Goal: Task Accomplishment & Management: Manage account settings

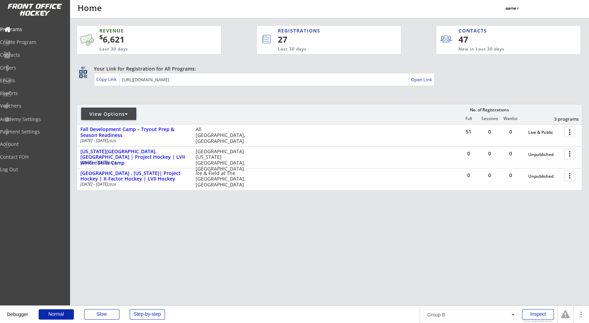
click at [246, 54] on div "REVENUE $ 6,621 Last 30 days REGISTRATIONS 27 Last 30 days CONTACTS 47 New in L…" at bounding box center [329, 36] width 504 height 37
click at [227, 227] on div "REVENUE $ 6,621 Last 30 days REGISTRATIONS 27 Last 30 days CONTACTS 47 New in L…" at bounding box center [330, 140] width 506 height 244
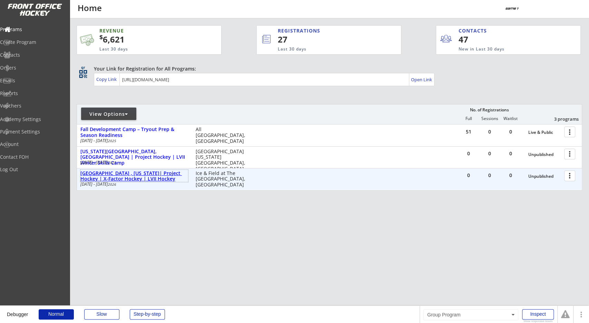
click at [126, 173] on div "[GEOGRAPHIC_DATA] , [US_STATE]| Project Hockey | X-Factor Hockey | LVII Hockey" at bounding box center [134, 176] width 108 height 12
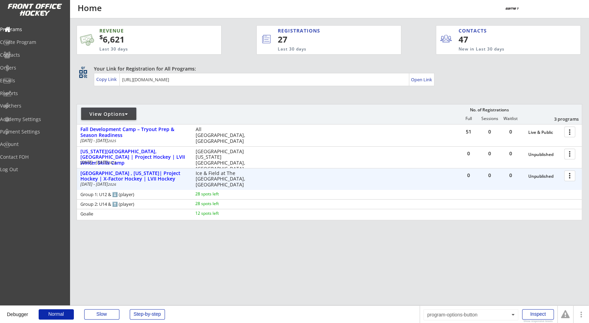
click at [569, 177] on div at bounding box center [571, 175] width 12 height 12
click at [478, 239] on div "REVENUE $ 6,621 Last 30 days REGISTRATIONS 27 Last 30 days CONTACTS 47 New in L…" at bounding box center [330, 155] width 506 height 274
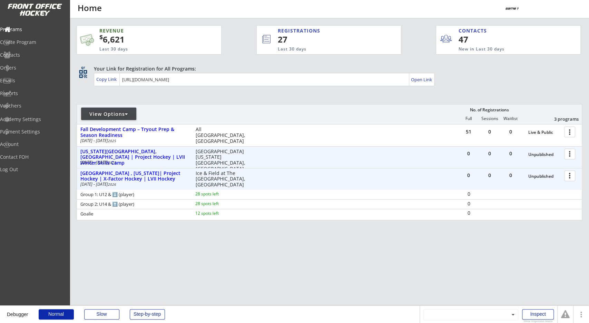
click at [566, 175] on div at bounding box center [571, 175] width 12 height 12
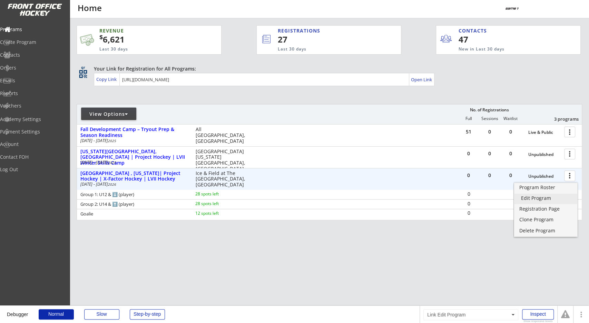
click at [549, 200] on div "Edit Program" at bounding box center [546, 197] width 50 height 5
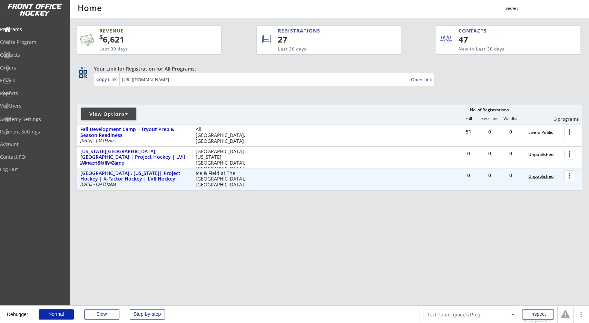
click at [549, 176] on div "Unpublished" at bounding box center [545, 176] width 32 height 5
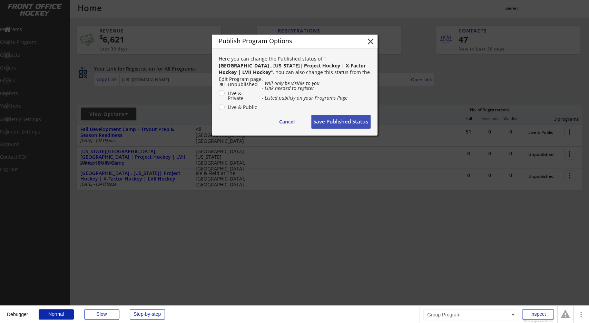
click at [230, 93] on label "Live & Private" at bounding box center [242, 96] width 32 height 10
click at [218, 86] on input "Live & Private" at bounding box center [216, 84] width 4 height 4
radio input "true"
click at [329, 125] on button "Save Published Status" at bounding box center [340, 122] width 59 height 14
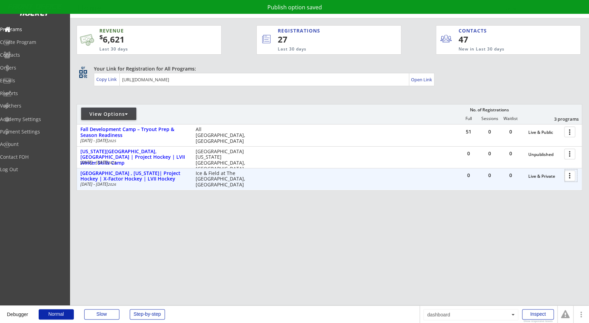
click at [568, 173] on div at bounding box center [571, 175] width 12 height 12
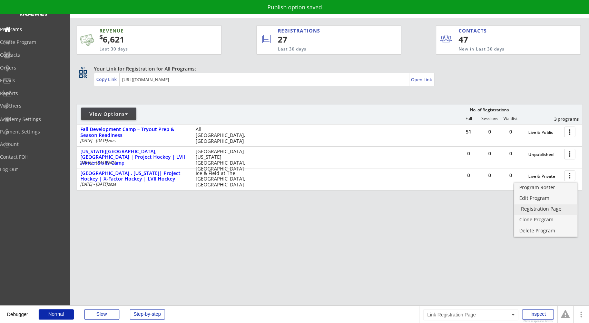
click at [551, 209] on div "Registration Page" at bounding box center [546, 208] width 50 height 5
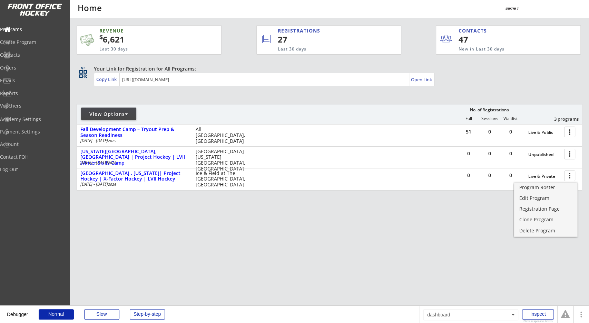
click at [419, 222] on div "REVENUE $ 6,621 Last 30 days REGISTRATIONS 27 Last 30 days CONTACTS 47 New in L…" at bounding box center [330, 140] width 506 height 244
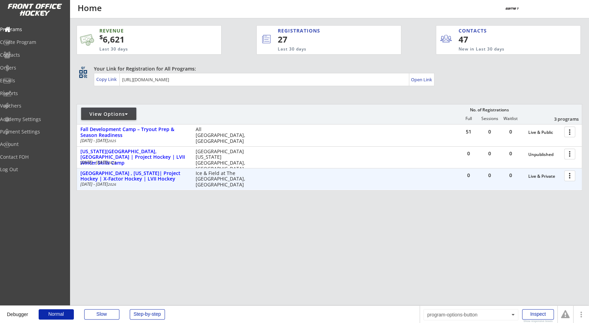
click at [567, 174] on div at bounding box center [571, 175] width 12 height 12
click at [549, 176] on div "Live & Private" at bounding box center [545, 176] width 32 height 5
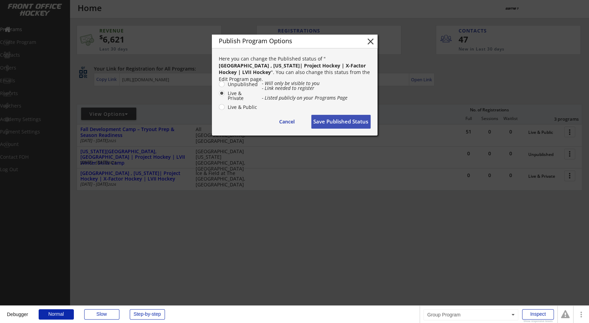
click at [237, 86] on label "Unpublished" at bounding box center [242, 84] width 32 height 5
click at [218, 86] on input "Unpublished" at bounding box center [216, 84] width 4 height 4
radio input "true"
click at [341, 116] on button "Save Published Status" at bounding box center [340, 122] width 59 height 14
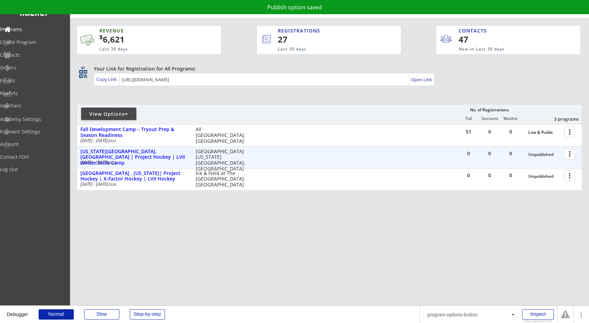
click at [571, 154] on div at bounding box center [571, 153] width 12 height 12
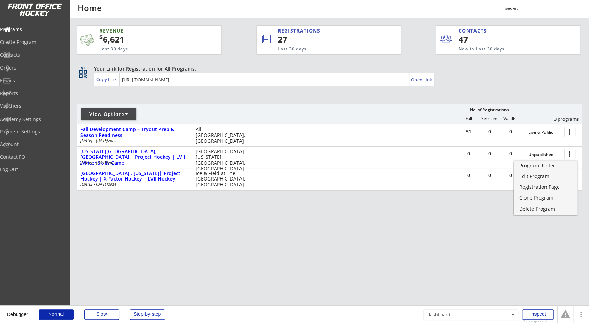
drag, startPoint x: 510, startPoint y: 230, endPoint x: 528, endPoint y: 209, distance: 27.4
click at [510, 229] on div "REVENUE $ 6,621 Last 30 days REGISTRATIONS 27 Last 30 days CONTACTS 47 New in L…" at bounding box center [330, 140] width 506 height 244
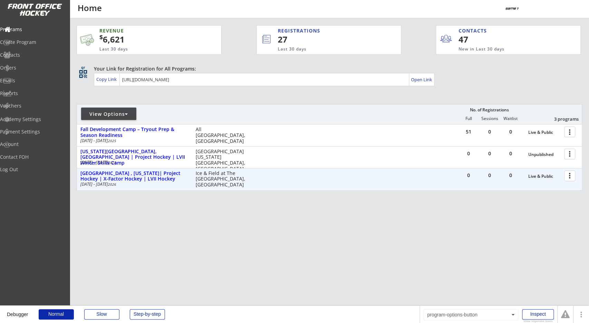
click at [567, 176] on div at bounding box center [571, 175] width 12 height 12
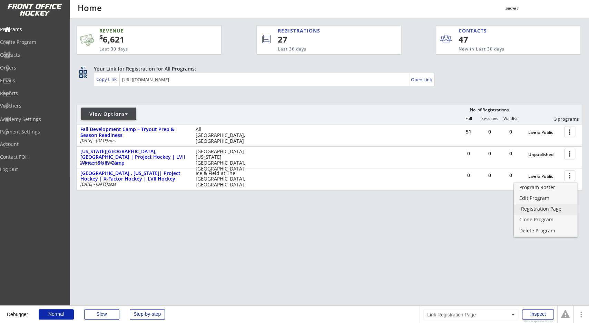
click at [474, 225] on div "REVENUE $ 6,621 Last 30 days REGISTRATIONS 27 Last 30 days CONTACTS 47 New in L…" at bounding box center [330, 140] width 506 height 244
